Goal: Task Accomplishment & Management: Complete application form

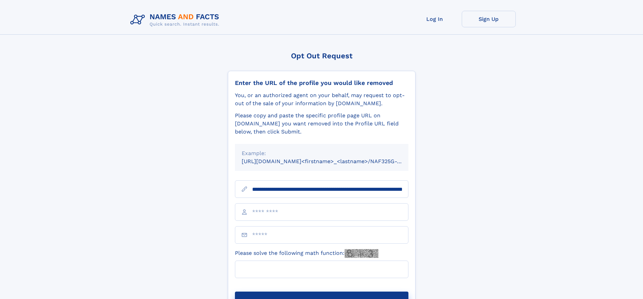
scroll to position [0, 75]
type input "**********"
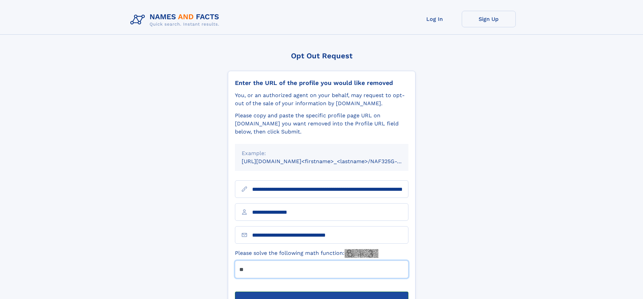
type input "**"
click at [321, 292] on button "Submit Opt Out Request" at bounding box center [321, 303] width 173 height 22
